Goal: Navigation & Orientation: Find specific page/section

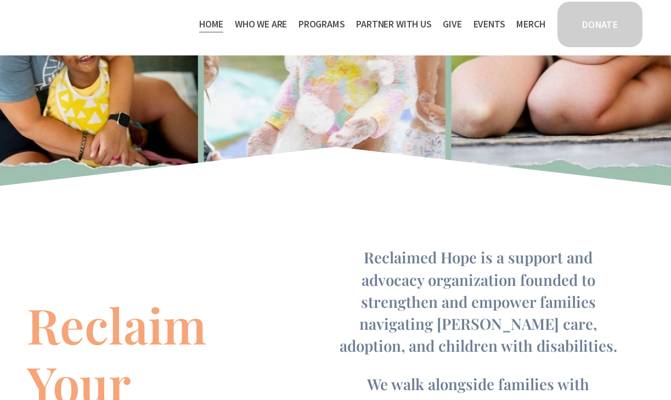
scroll to position [281, 0]
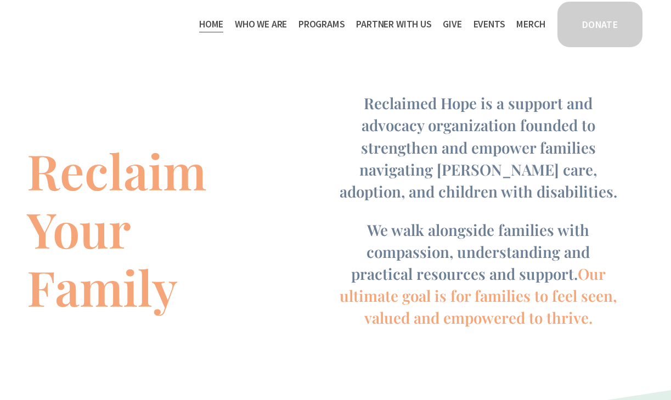
click at [489, 24] on link "Events" at bounding box center [489, 24] width 32 height 18
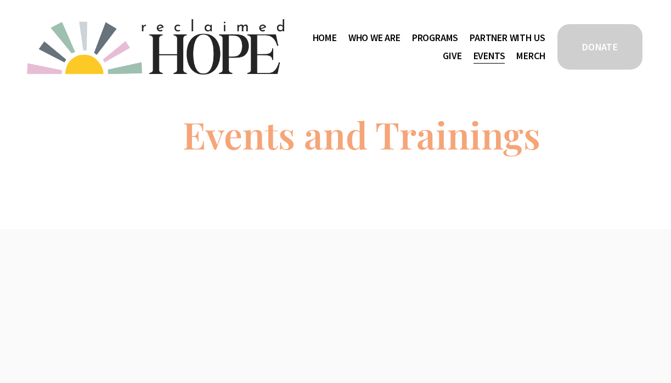
click at [499, 59] on link "Events" at bounding box center [489, 56] width 32 height 18
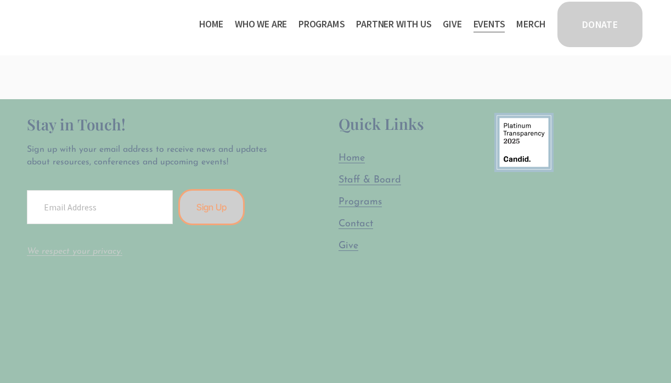
scroll to position [481, 0]
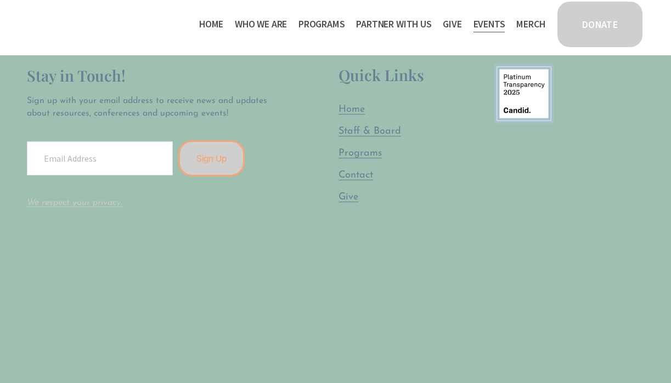
click at [391, 21] on span "Partner With Us" at bounding box center [393, 24] width 75 height 16
click at [491, 30] on link "Events" at bounding box center [489, 24] width 32 height 18
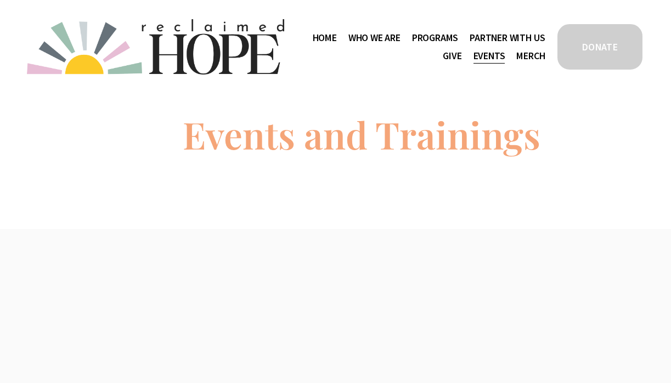
click at [354, 40] on span "Who We Are" at bounding box center [374, 38] width 52 height 16
click at [333, 39] on link "Home" at bounding box center [325, 39] width 24 height 18
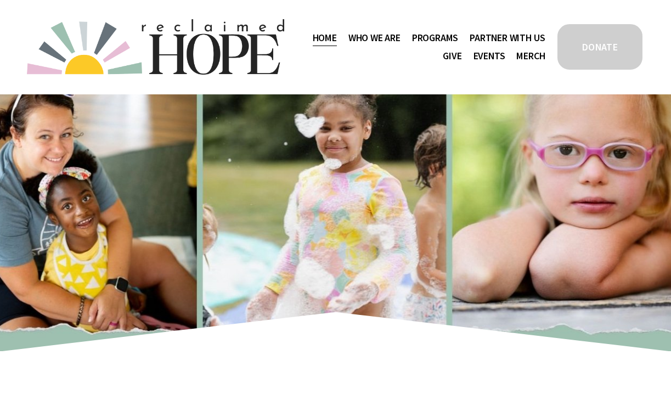
click at [371, 43] on span "Who We Are" at bounding box center [374, 38] width 52 height 16
click at [378, 38] on span "Who We Are" at bounding box center [374, 38] width 52 height 16
click at [0, 0] on span "Thrive Support Groups" at bounding box center [0, 0] width 0 height 0
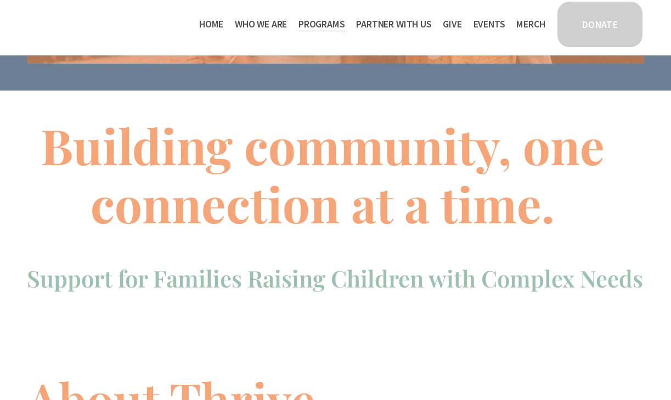
scroll to position [300, 0]
